Goal: Information Seeking & Learning: Check status

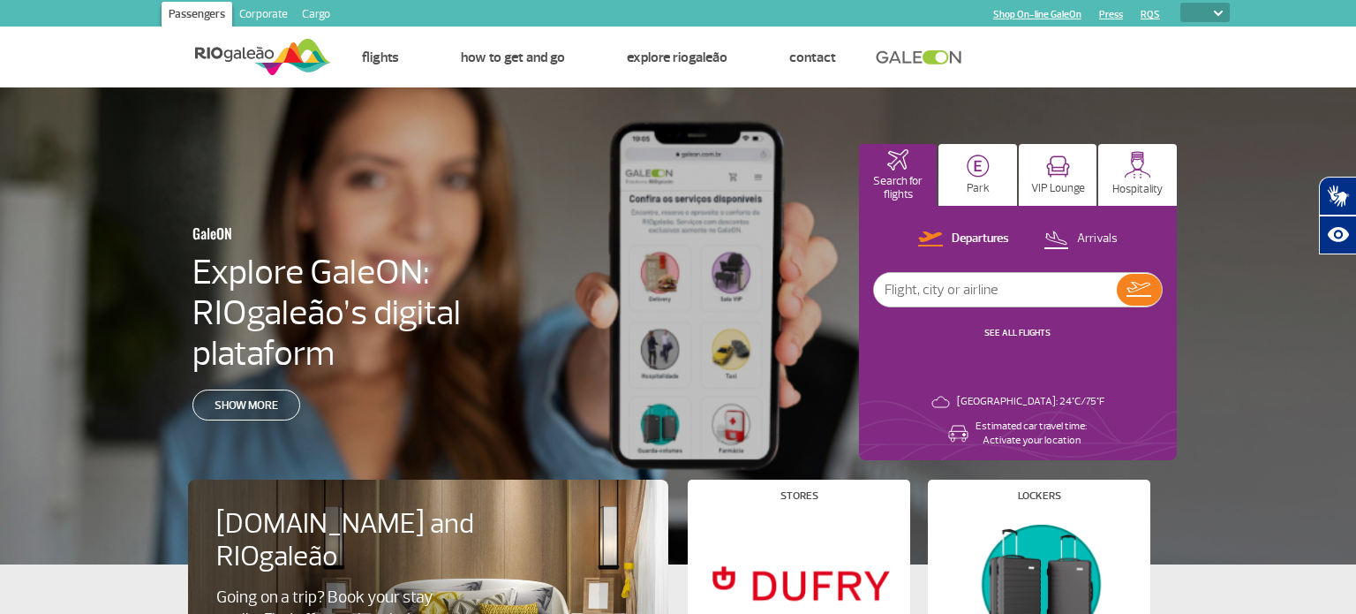
click at [1195, 11] on select "PT ENG ESP" at bounding box center [1204, 12] width 49 height 19
select select "pt-BR"
click at [1180, 3] on select "PT ENG ESP" at bounding box center [1204, 12] width 49 height 19
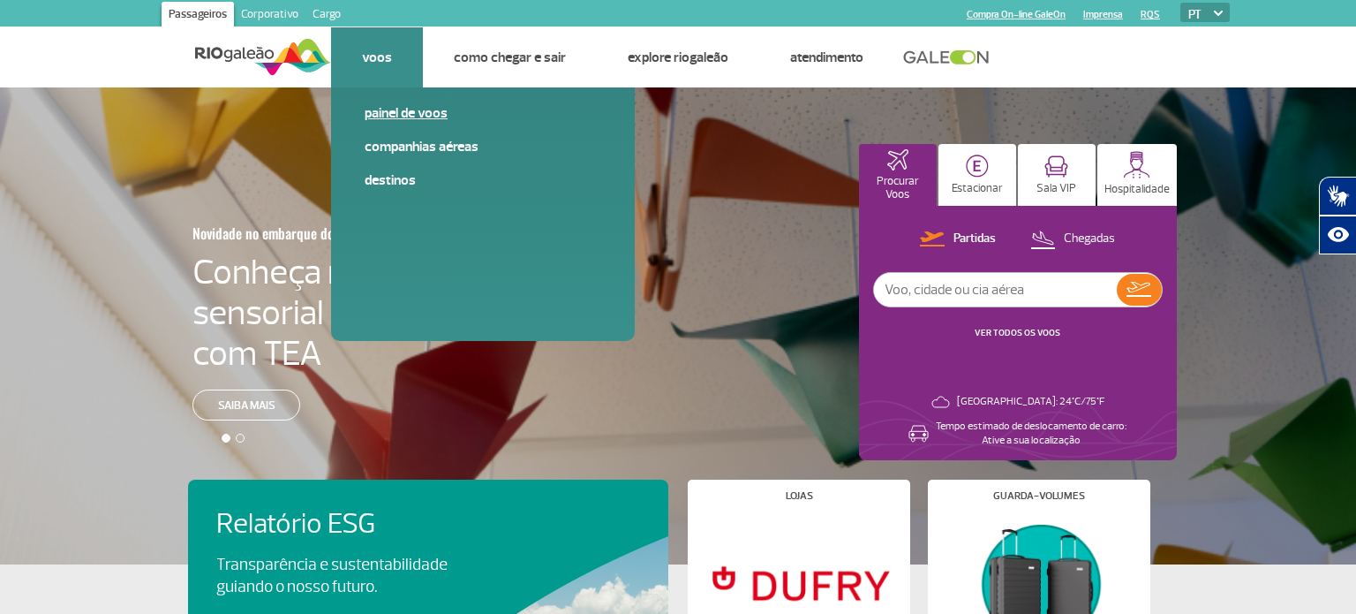
click at [385, 112] on link "Painel de voos" at bounding box center [483, 112] width 237 height 19
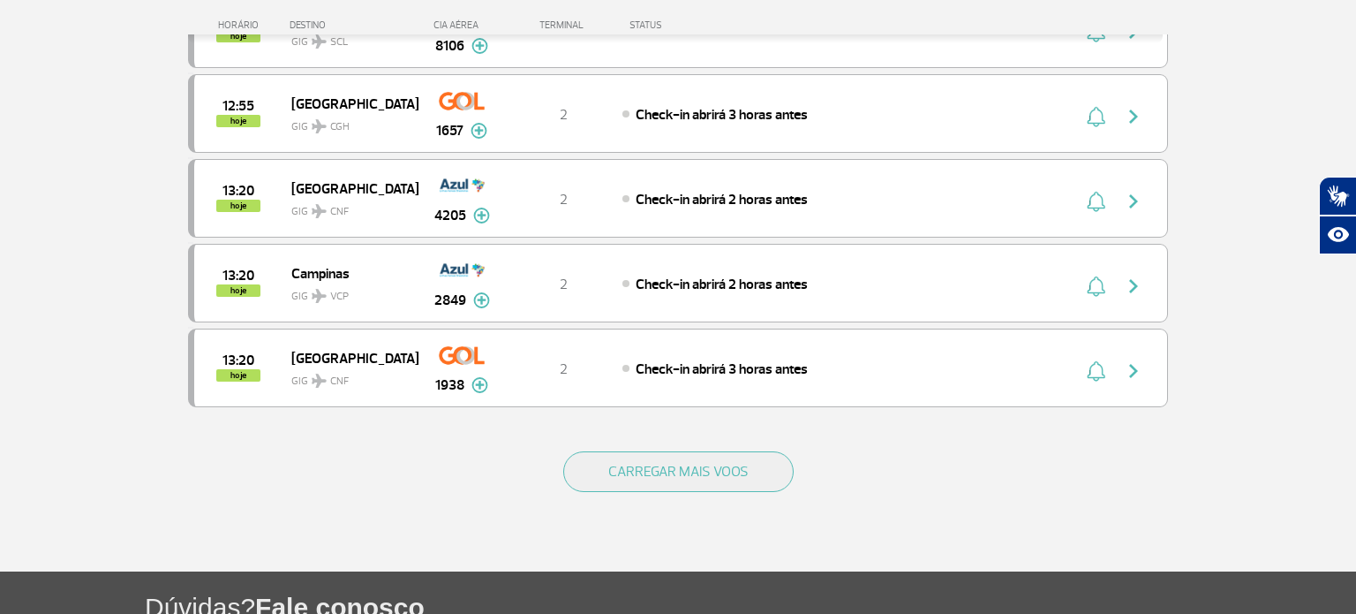
scroll to position [1590, 0]
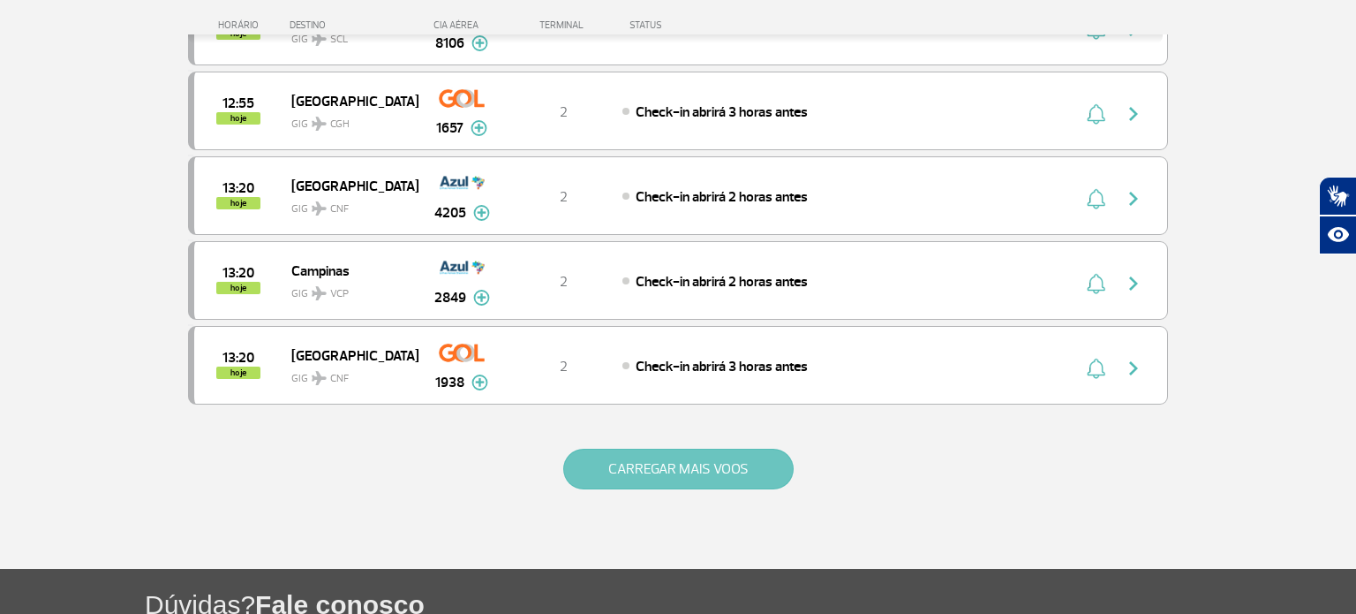
click at [703, 465] on button "CARREGAR MAIS VOOS" at bounding box center [678, 468] width 230 height 41
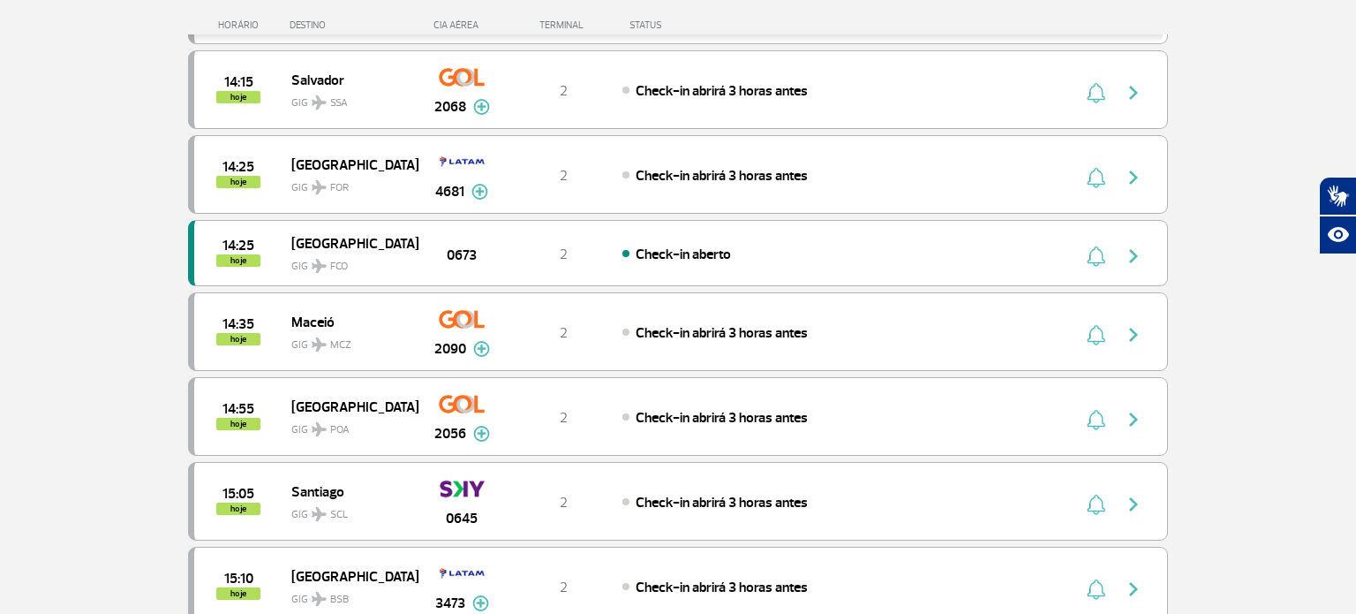
scroll to position [2375, 0]
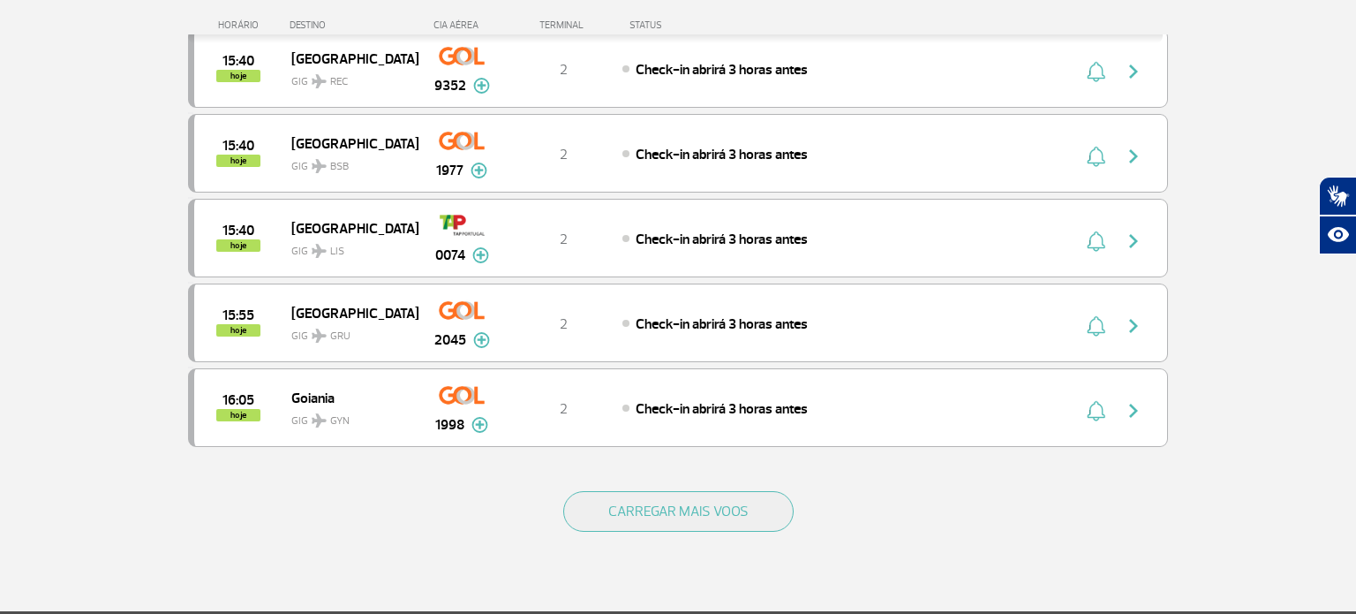
scroll to position [3235, 0]
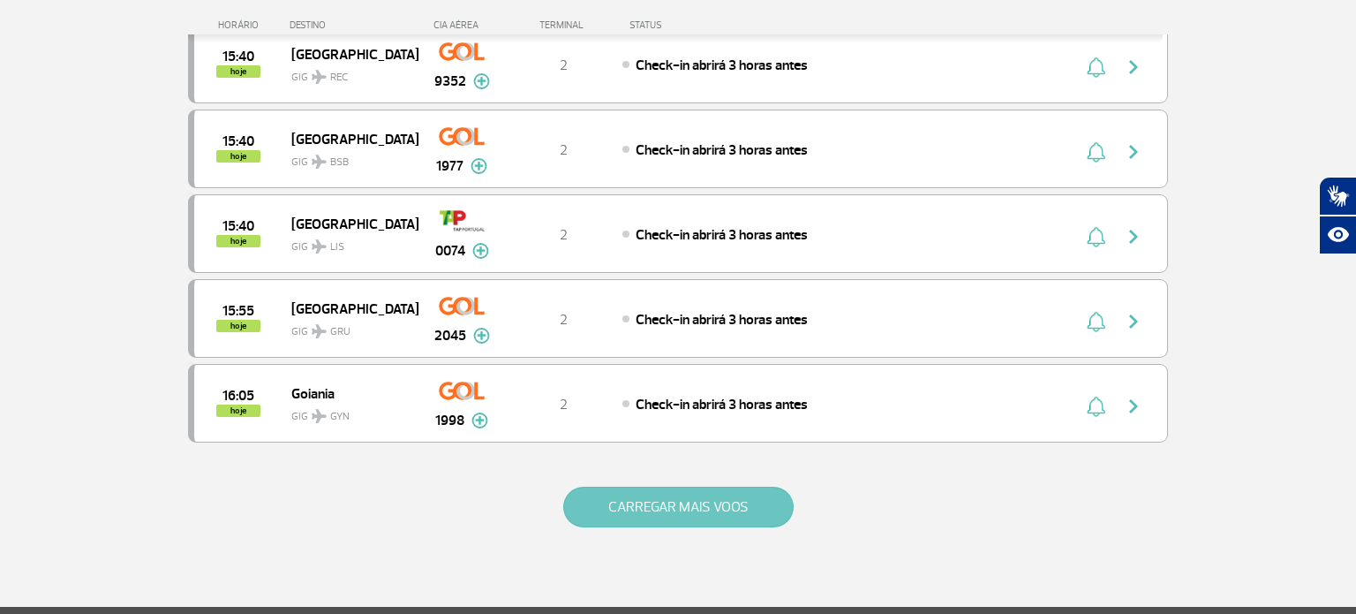
click at [698, 486] on button "CARREGAR MAIS VOOS" at bounding box center [678, 506] width 230 height 41
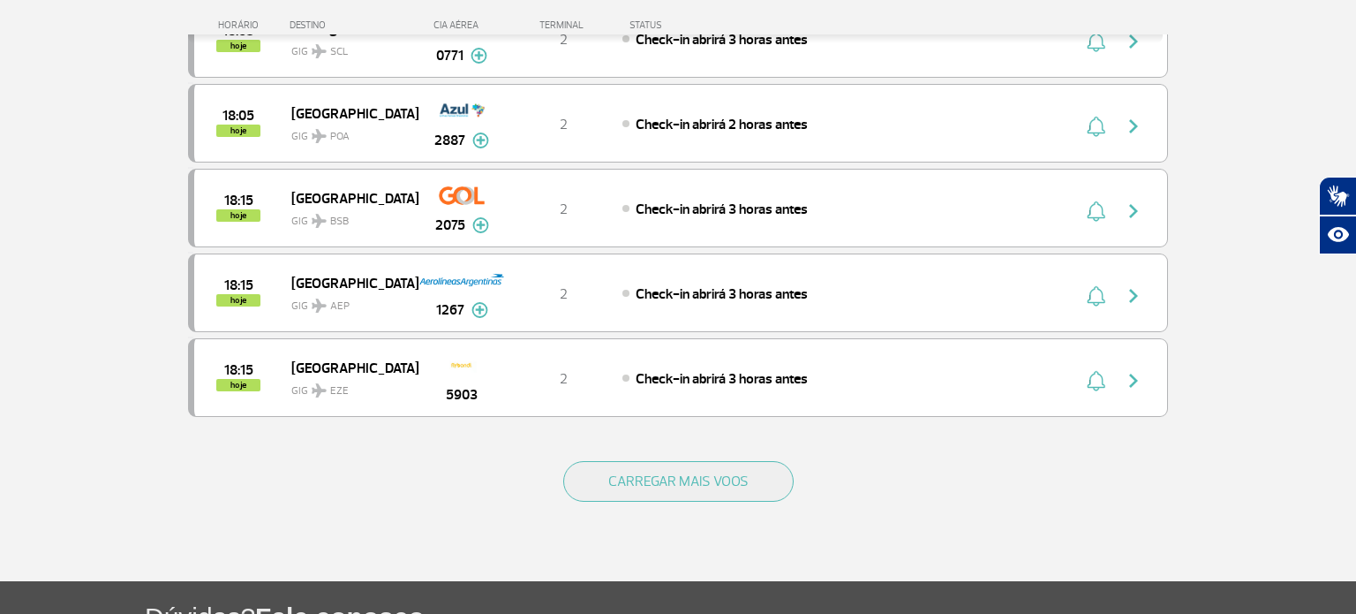
scroll to position [4962, 0]
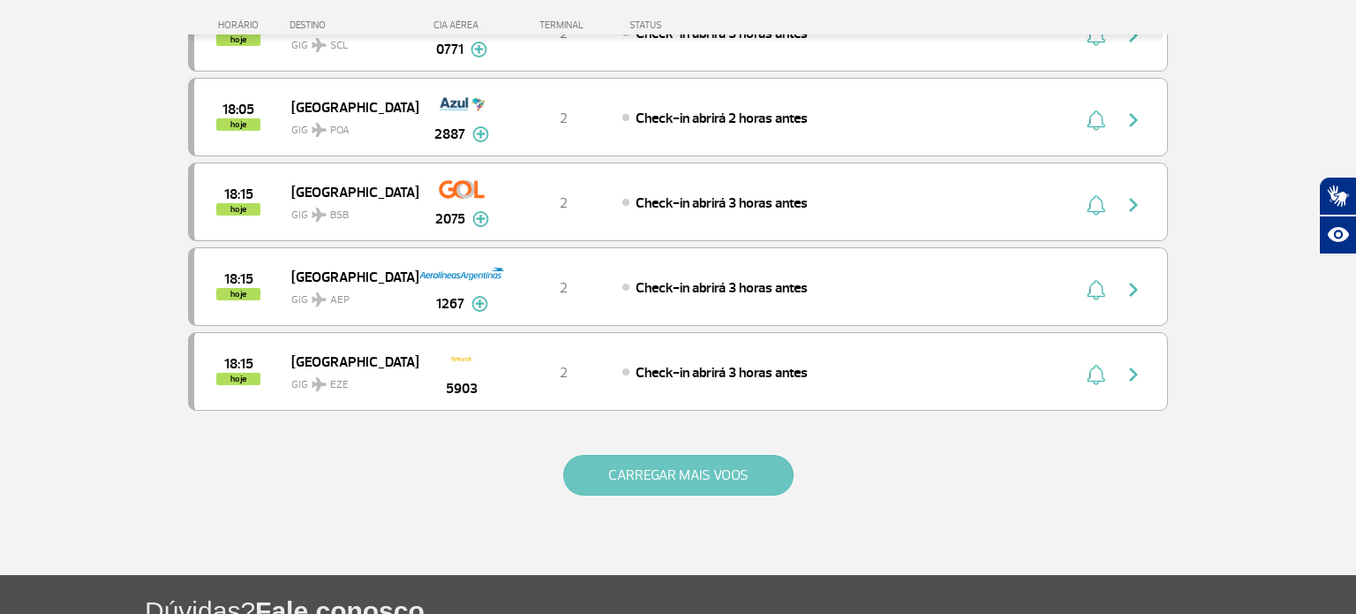
click at [687, 455] on button "CARREGAR MAIS VOOS" at bounding box center [678, 475] width 230 height 41
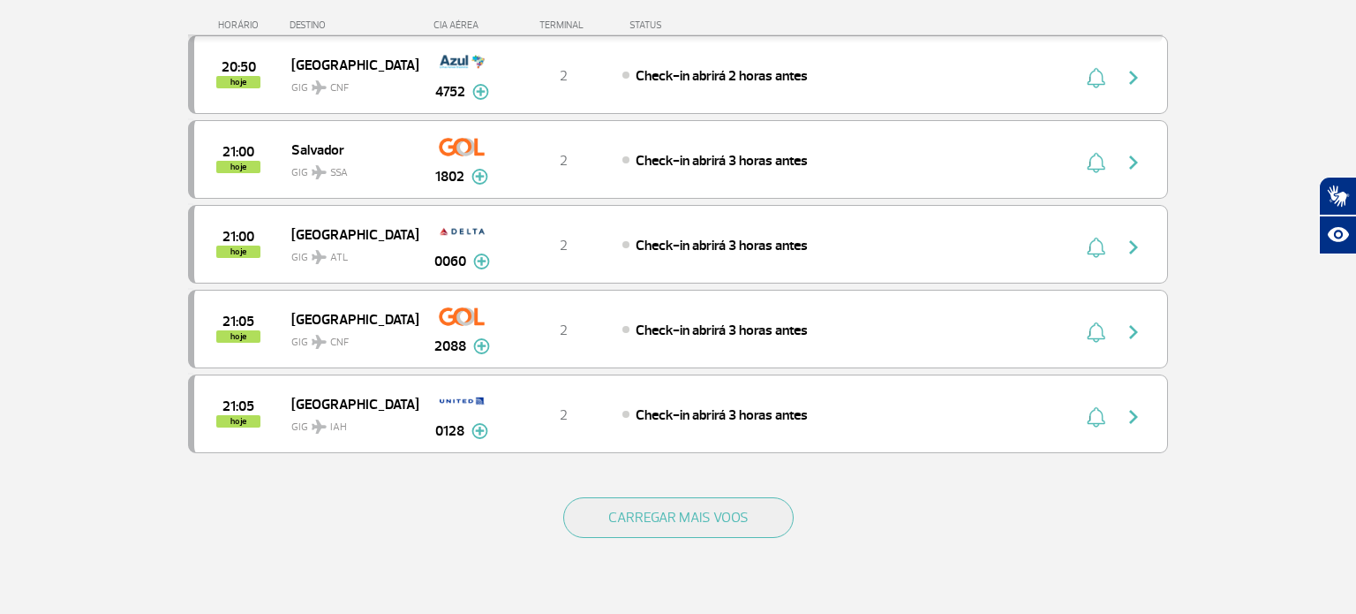
scroll to position [6600, 0]
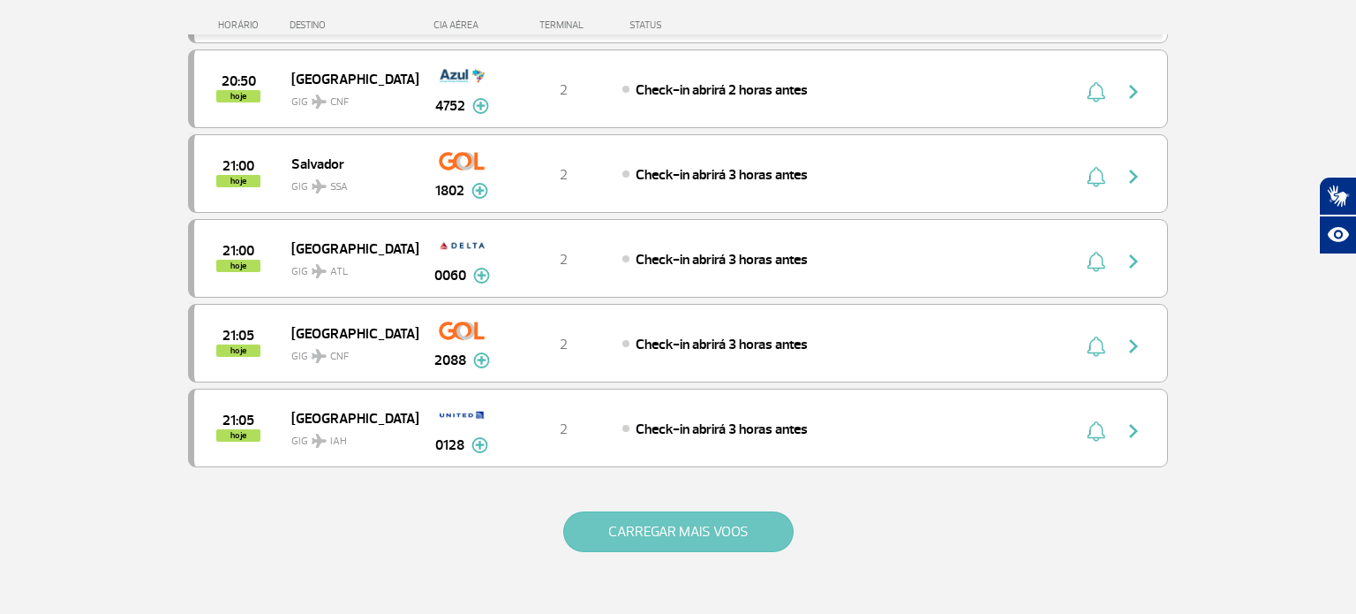
click at [765, 511] on button "CARREGAR MAIS VOOS" at bounding box center [678, 531] width 230 height 41
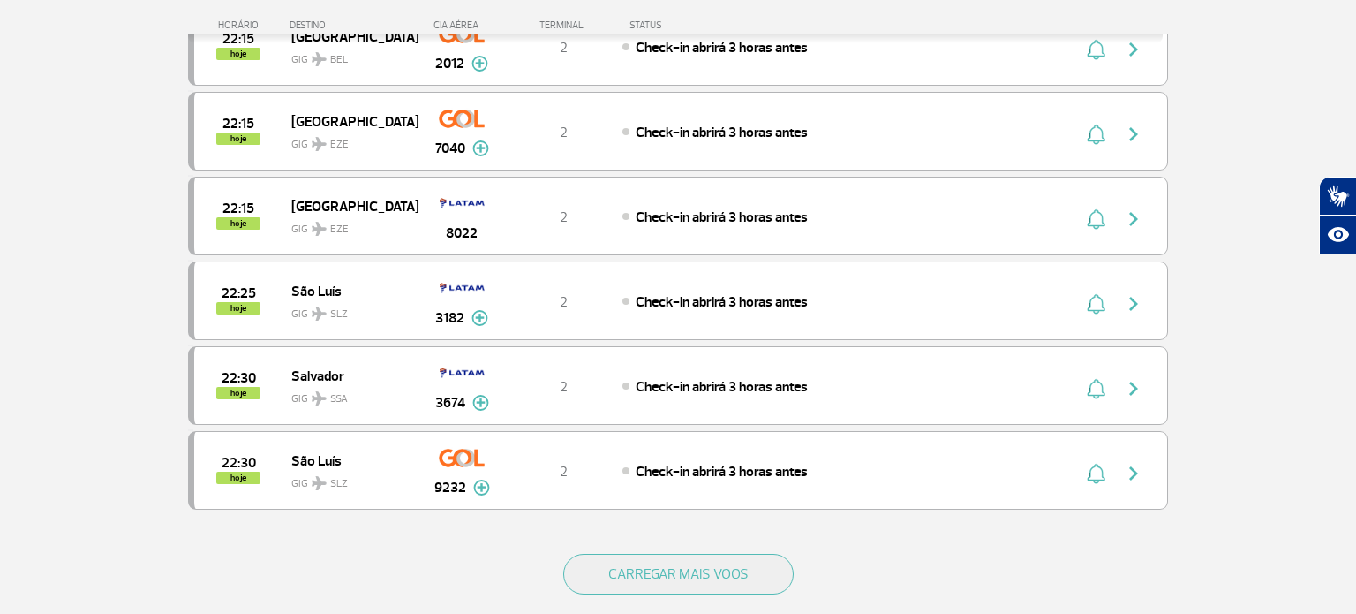
scroll to position [8259, 0]
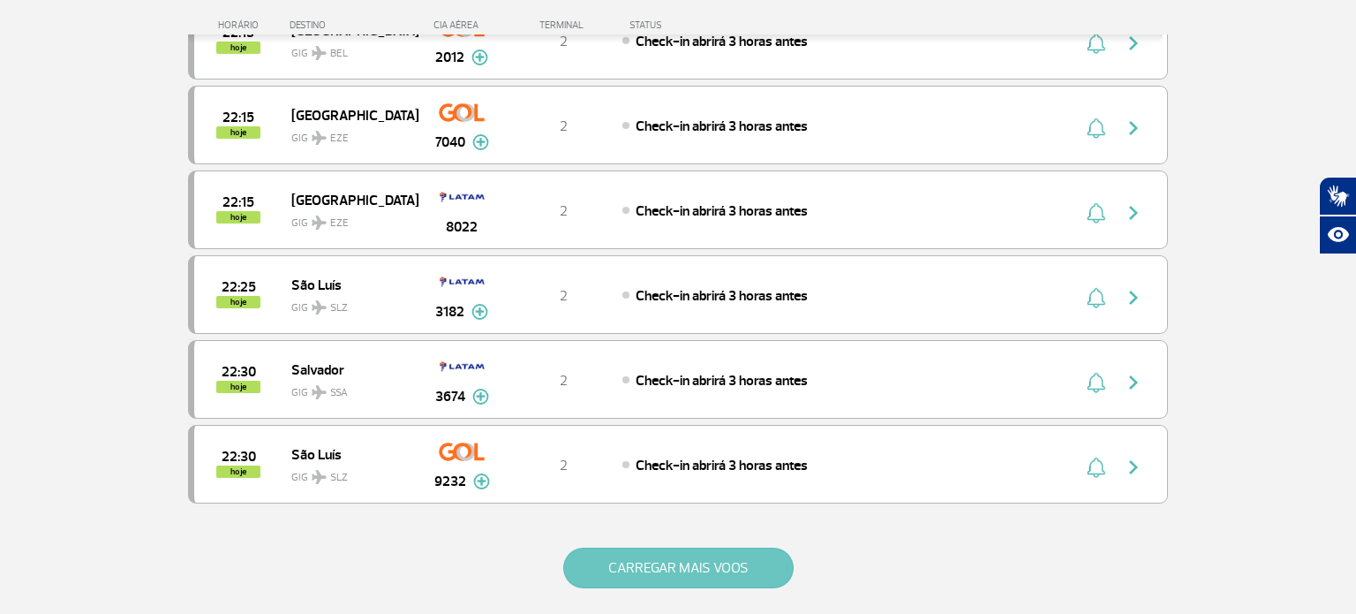
click at [731, 547] on button "CARREGAR MAIS VOOS" at bounding box center [678, 567] width 230 height 41
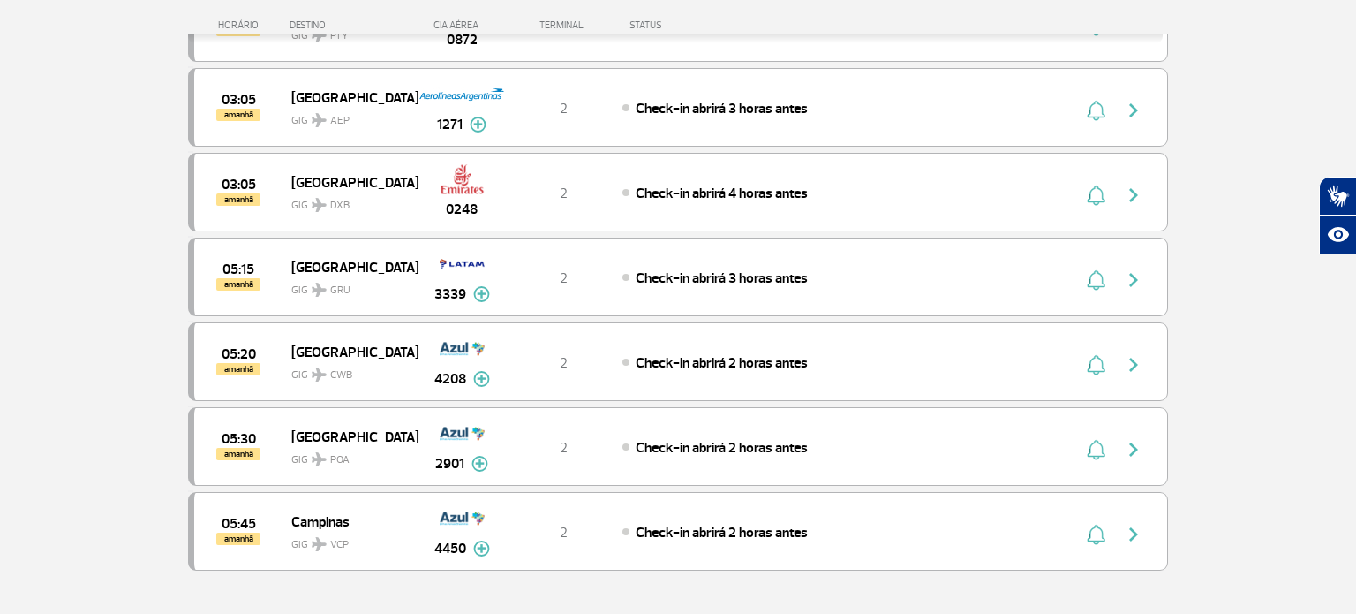
scroll to position [10012, 0]
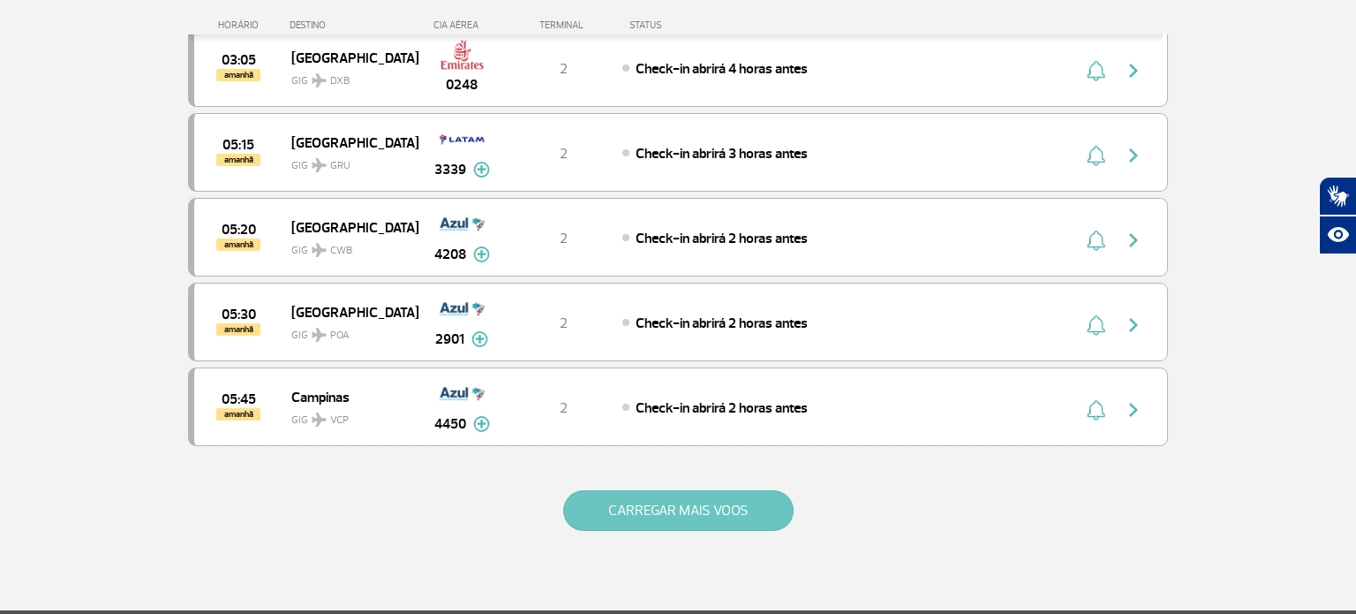
click at [753, 490] on button "CARREGAR MAIS VOOS" at bounding box center [678, 510] width 230 height 41
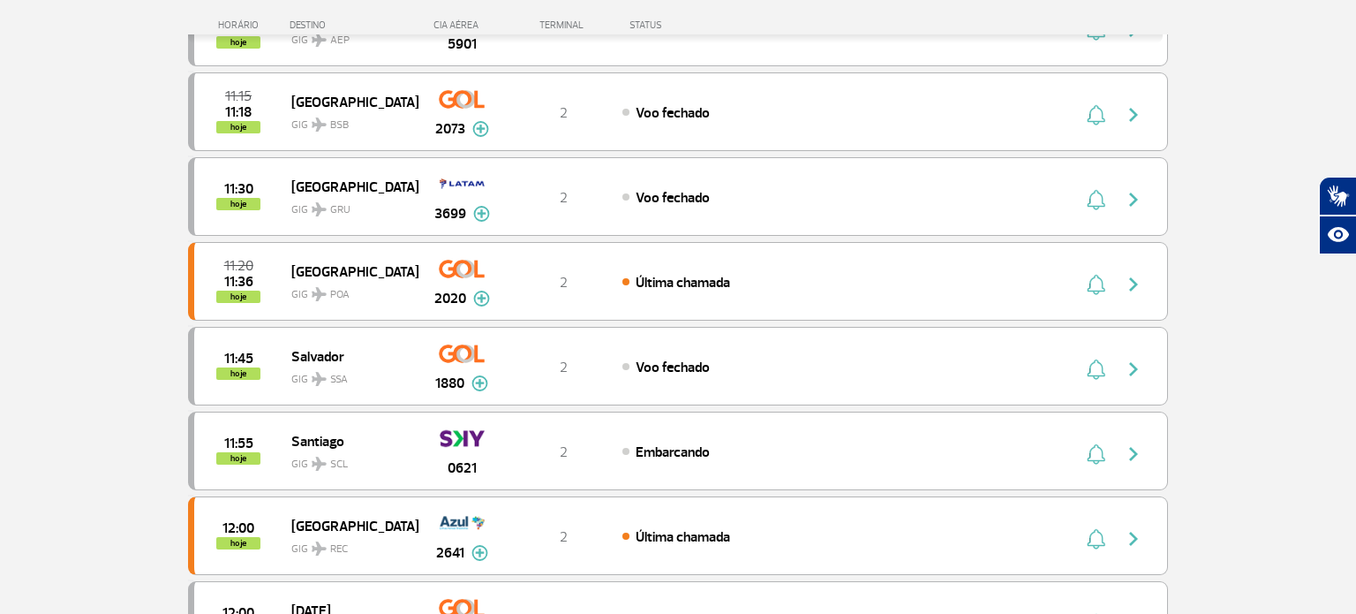
scroll to position [0, 0]
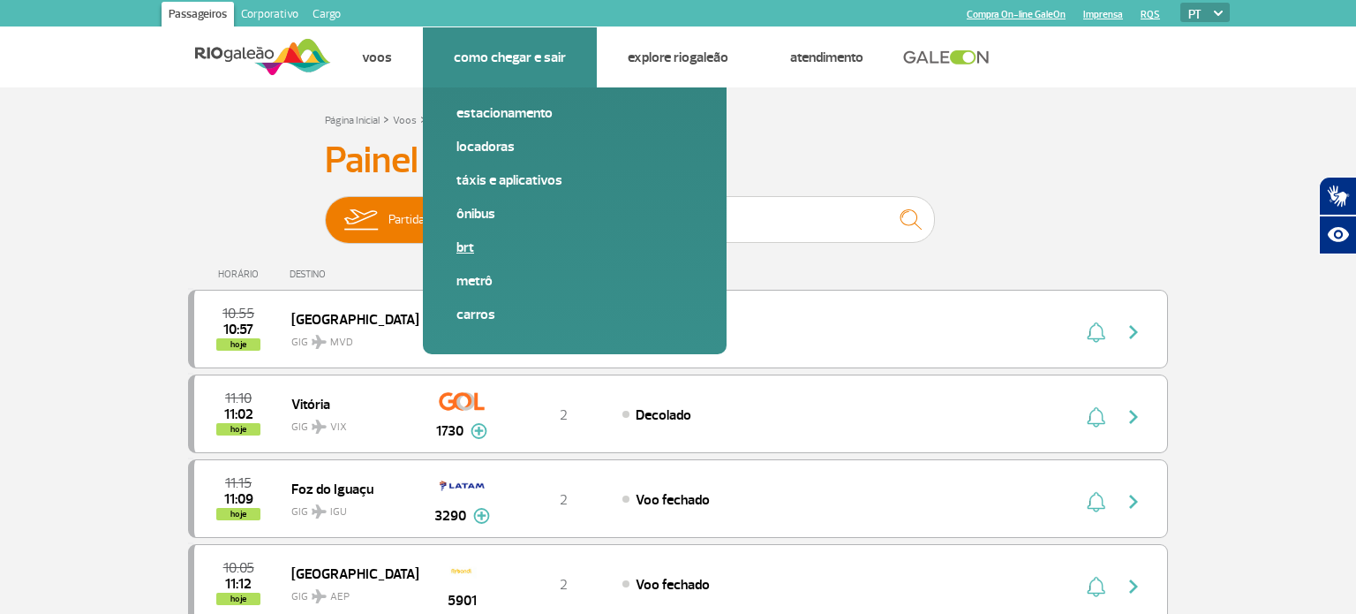
click at [471, 245] on link "BRT" at bounding box center [574, 246] width 237 height 19
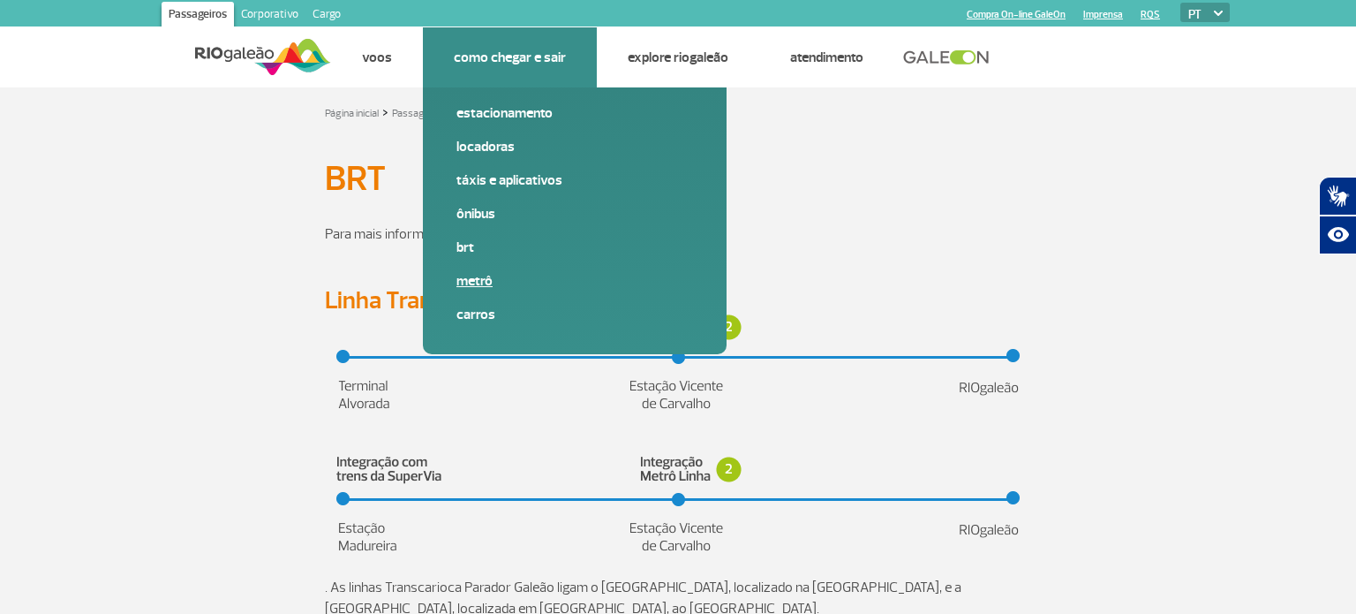
click at [463, 277] on link "Metrô" at bounding box center [574, 280] width 237 height 19
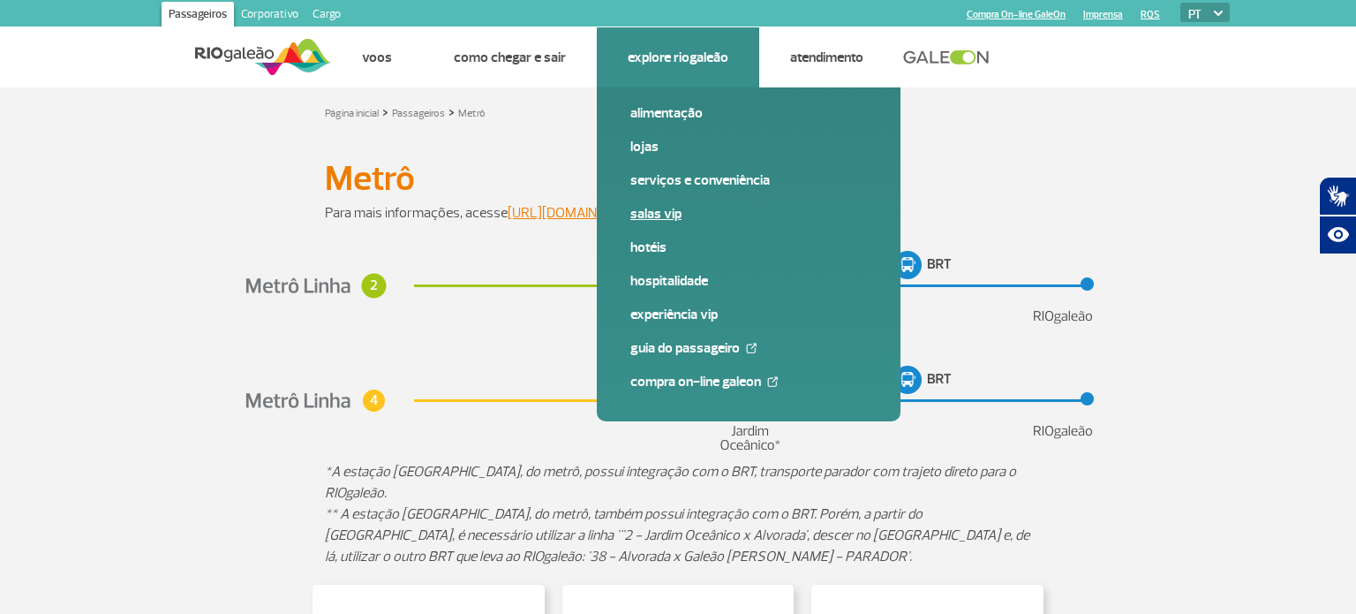
click at [659, 207] on link "Salas VIP" at bounding box center [748, 213] width 237 height 19
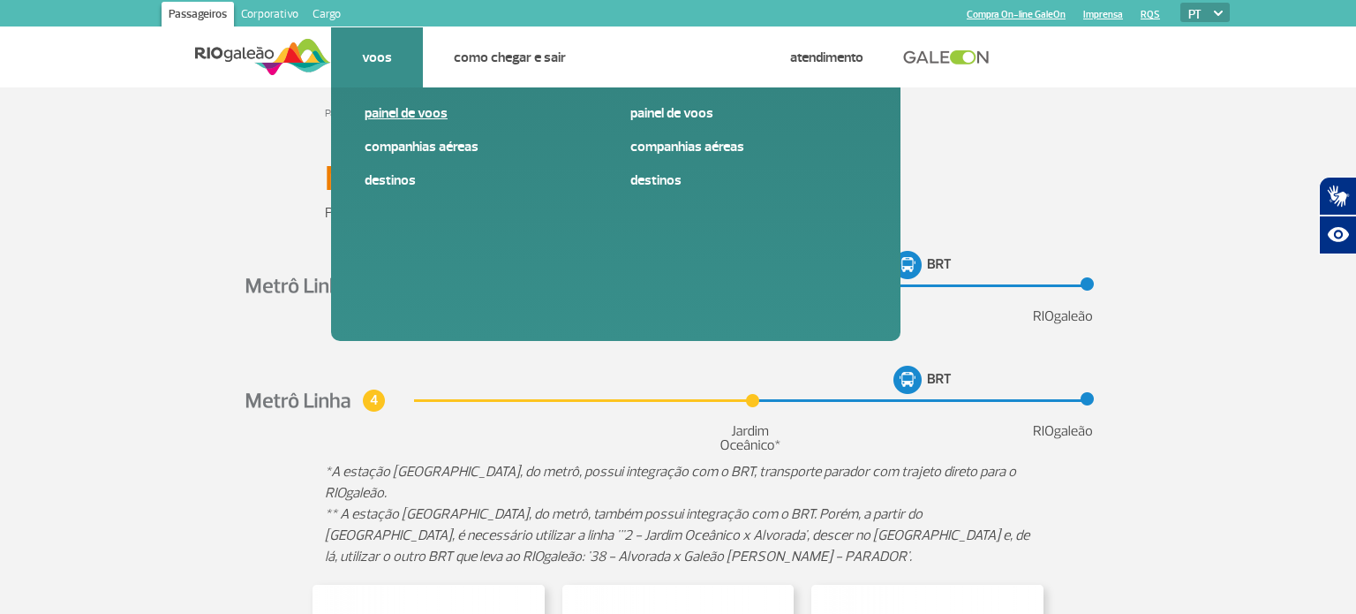
click at [400, 120] on link "Painel de voos" at bounding box center [483, 112] width 237 height 19
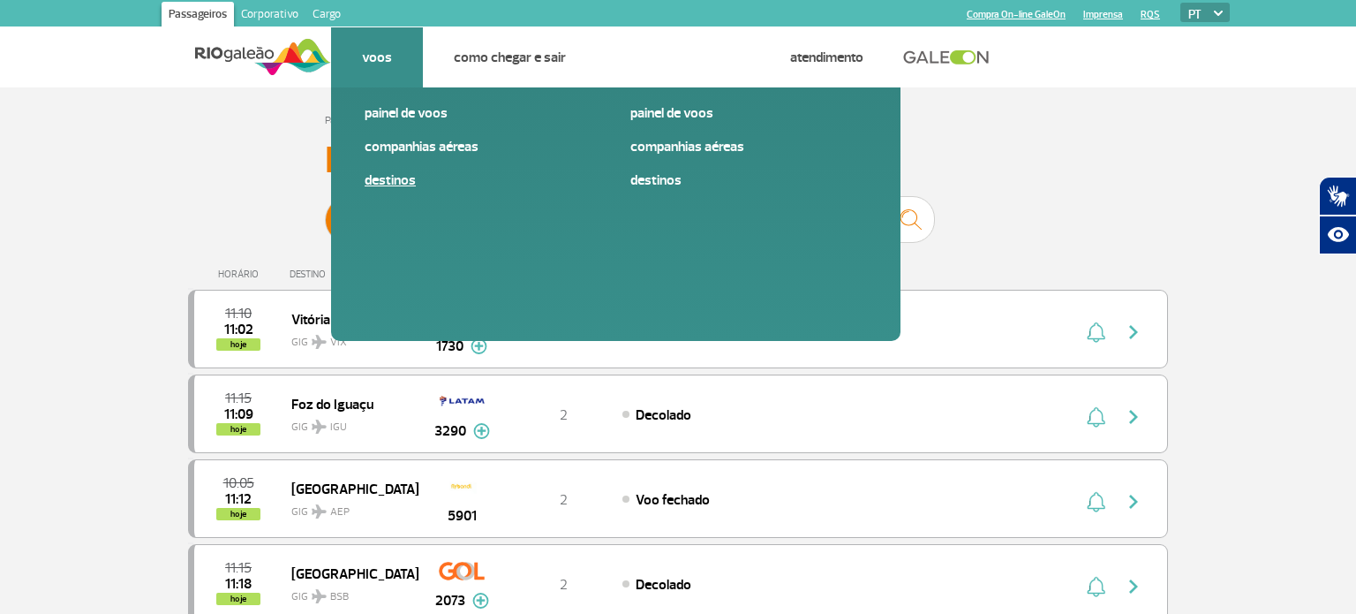
click at [384, 178] on link "Destinos" at bounding box center [483, 179] width 237 height 19
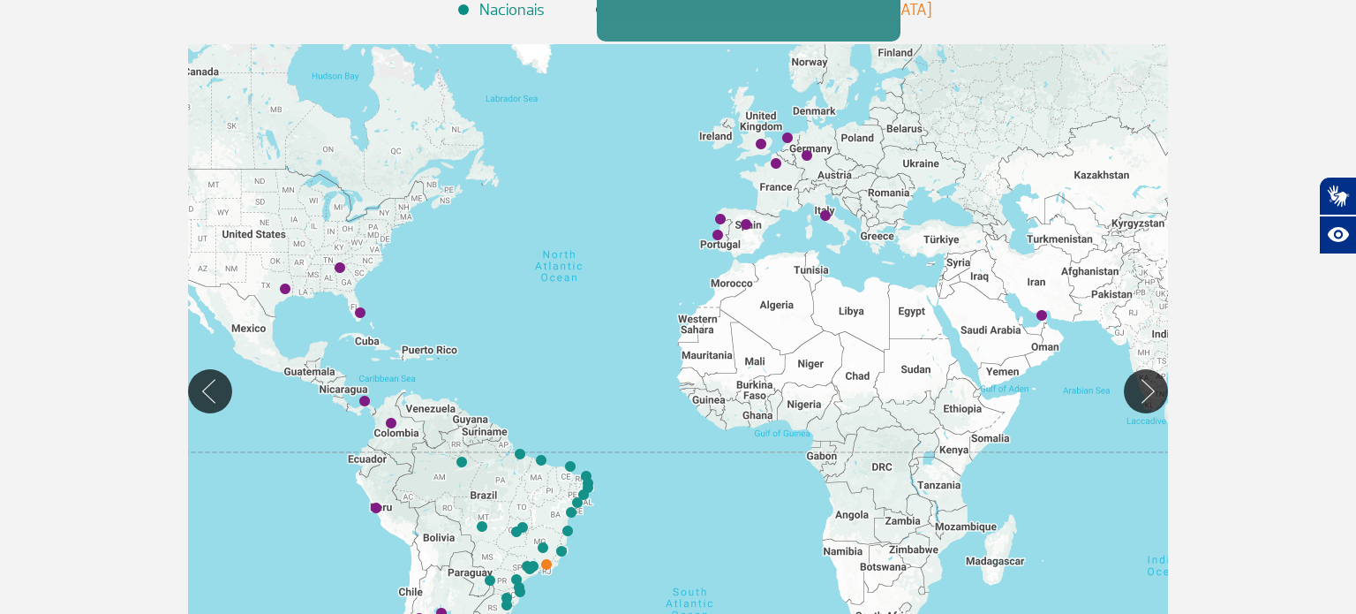
scroll to position [304, 0]
